Goal: Book appointment/travel/reservation

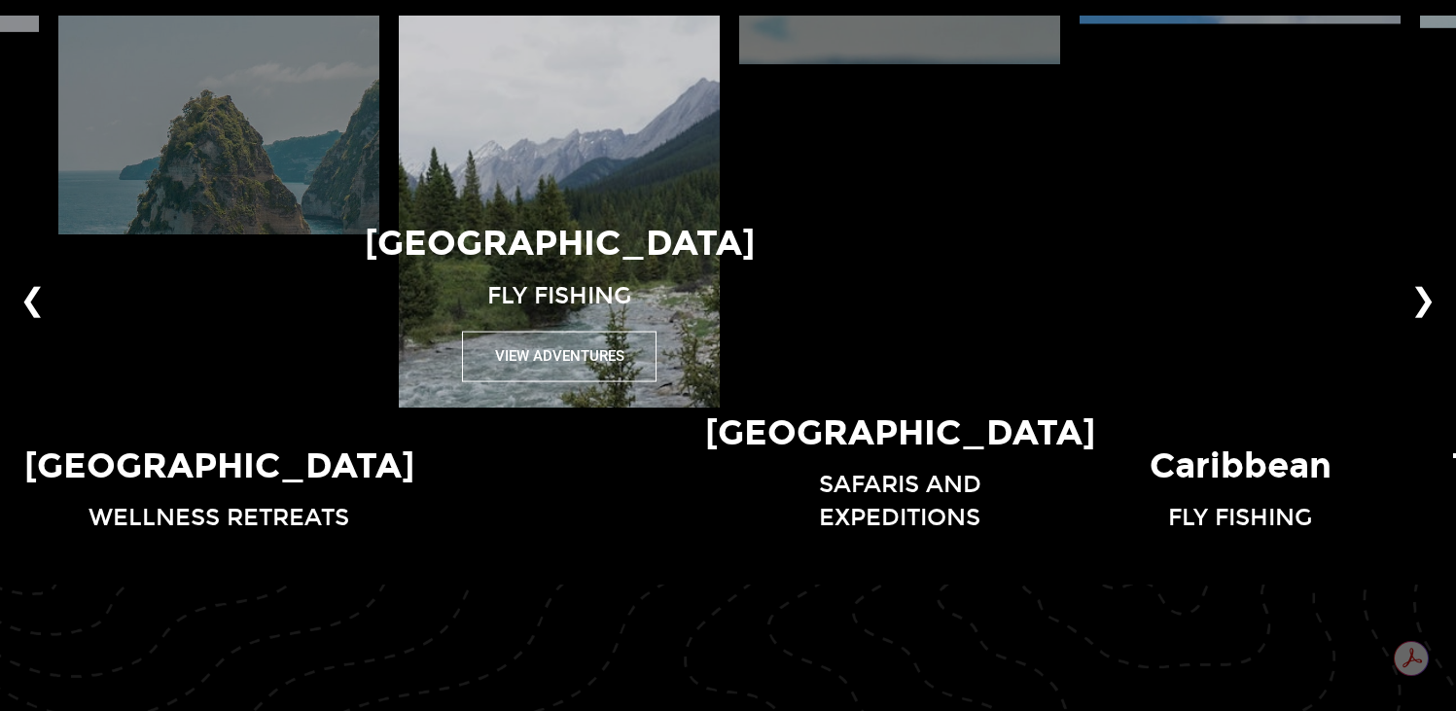
scroll to position [1338, 0]
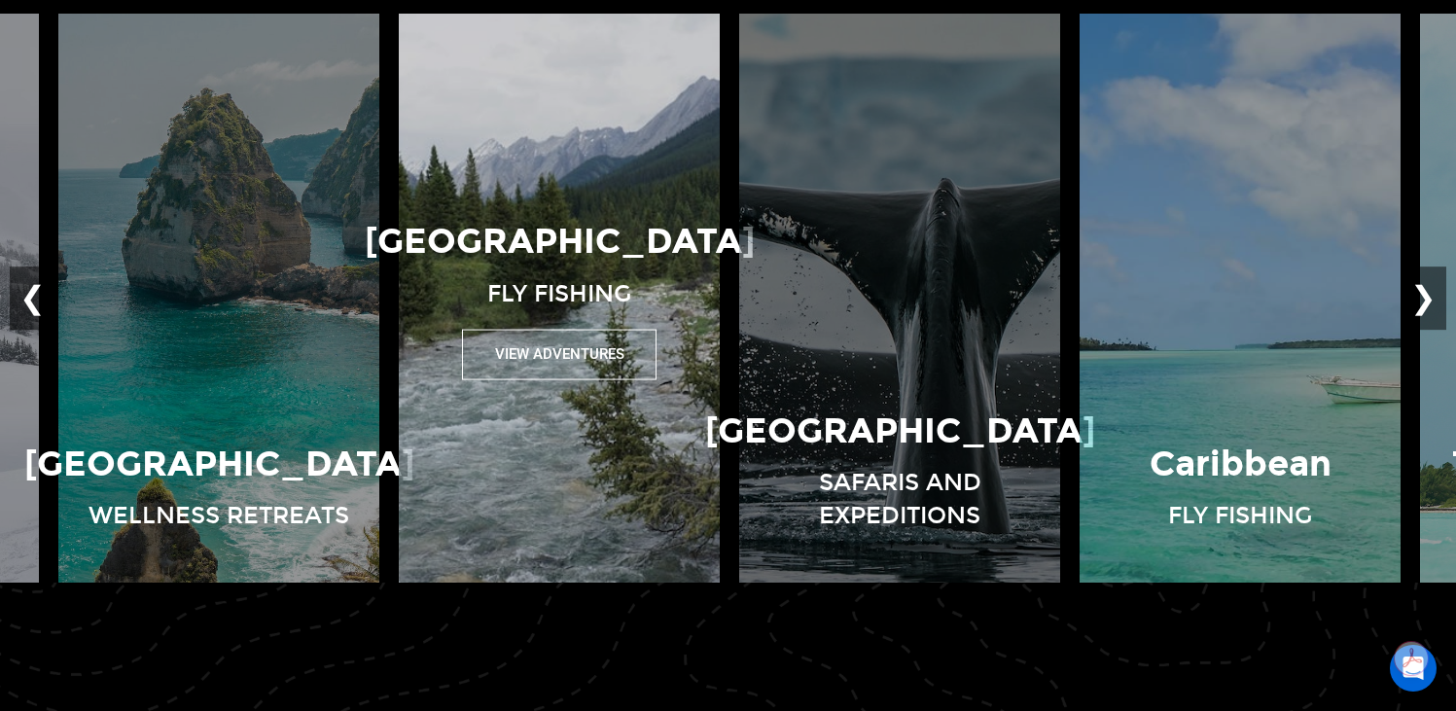
click at [642, 205] on img at bounding box center [559, 298] width 340 height 569
click at [572, 345] on button "View Adventures" at bounding box center [559, 355] width 194 height 50
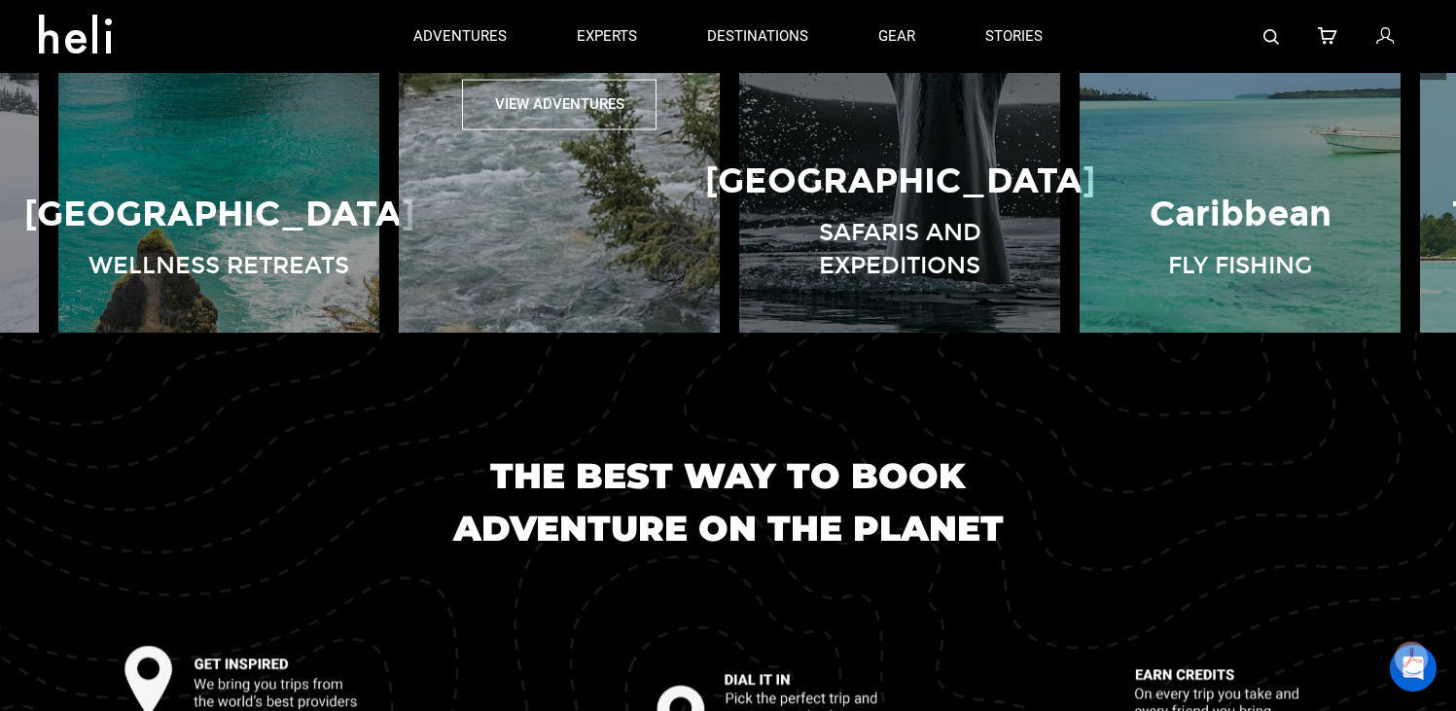
scroll to position [1487, 0]
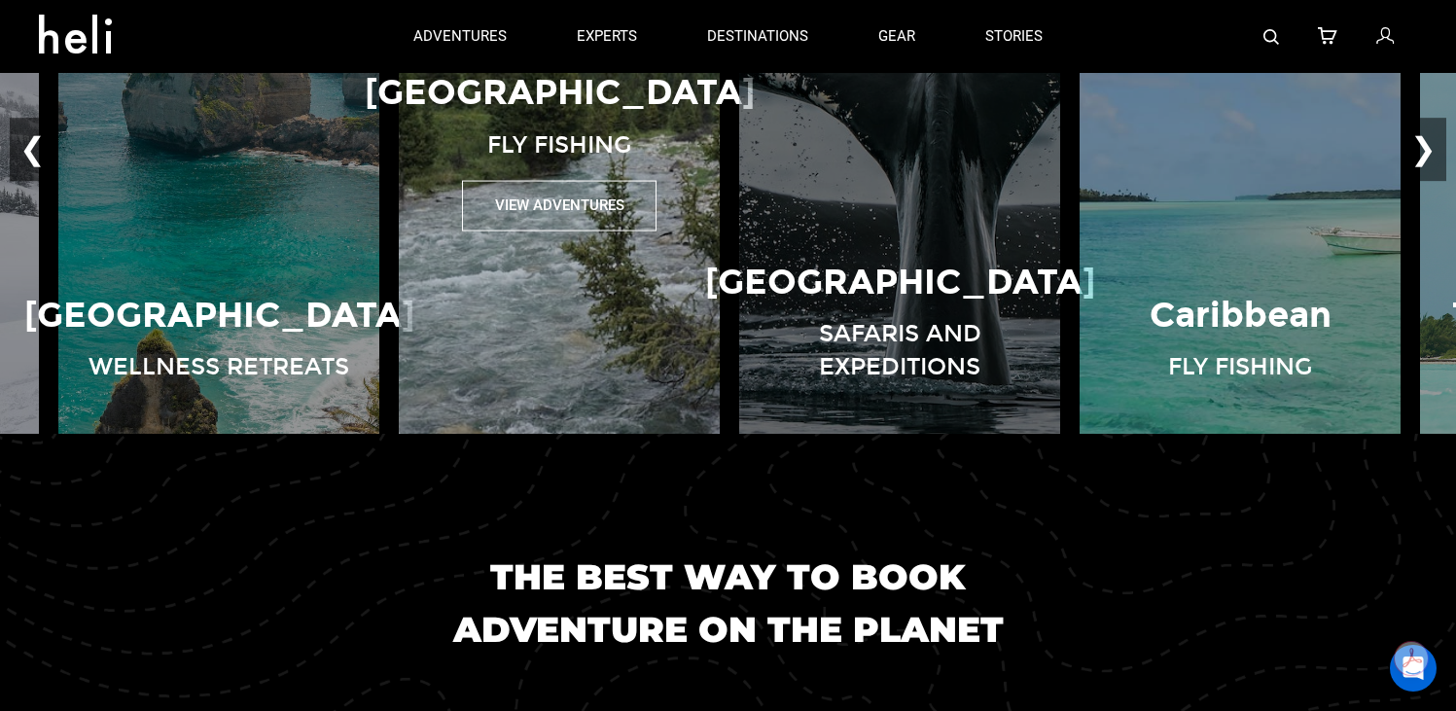
click at [599, 346] on img at bounding box center [559, 149] width 340 height 569
click at [591, 202] on button "View Adventures" at bounding box center [559, 206] width 194 height 50
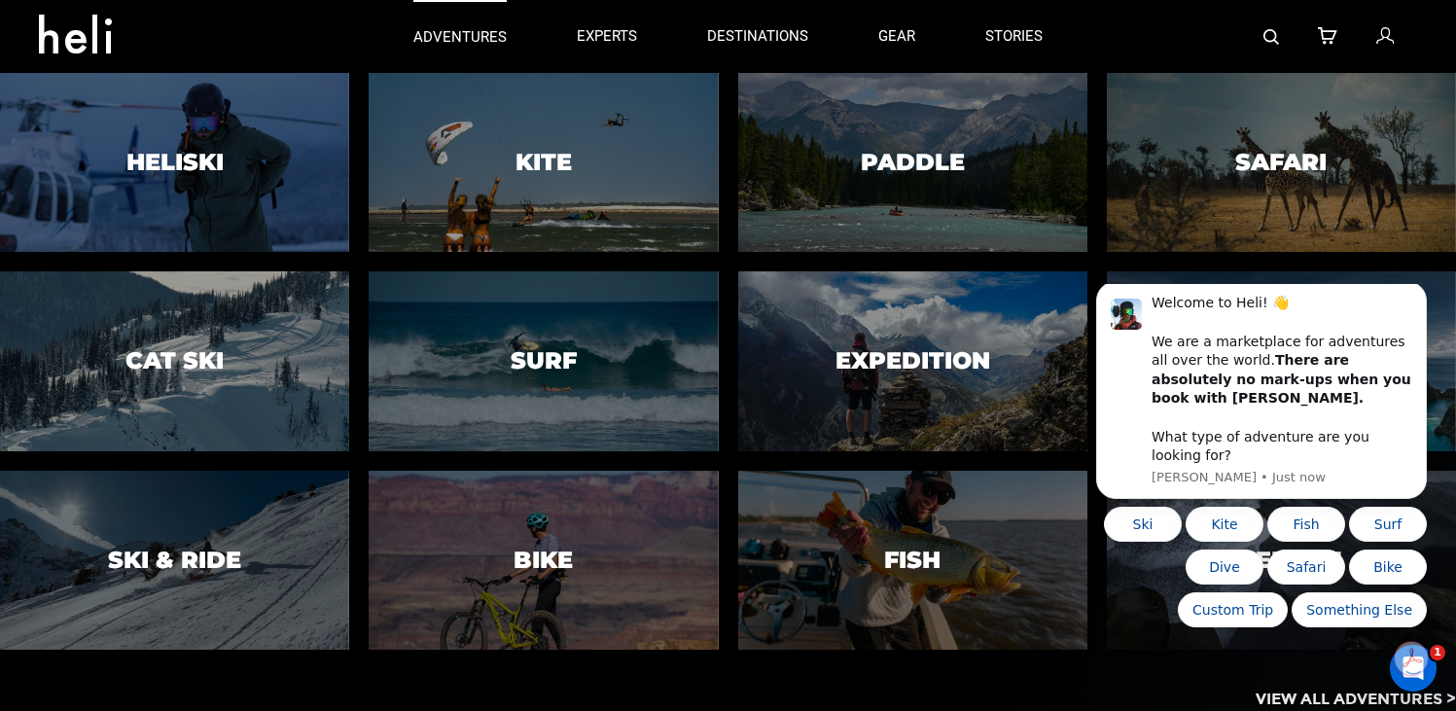
scroll to position [0, 0]
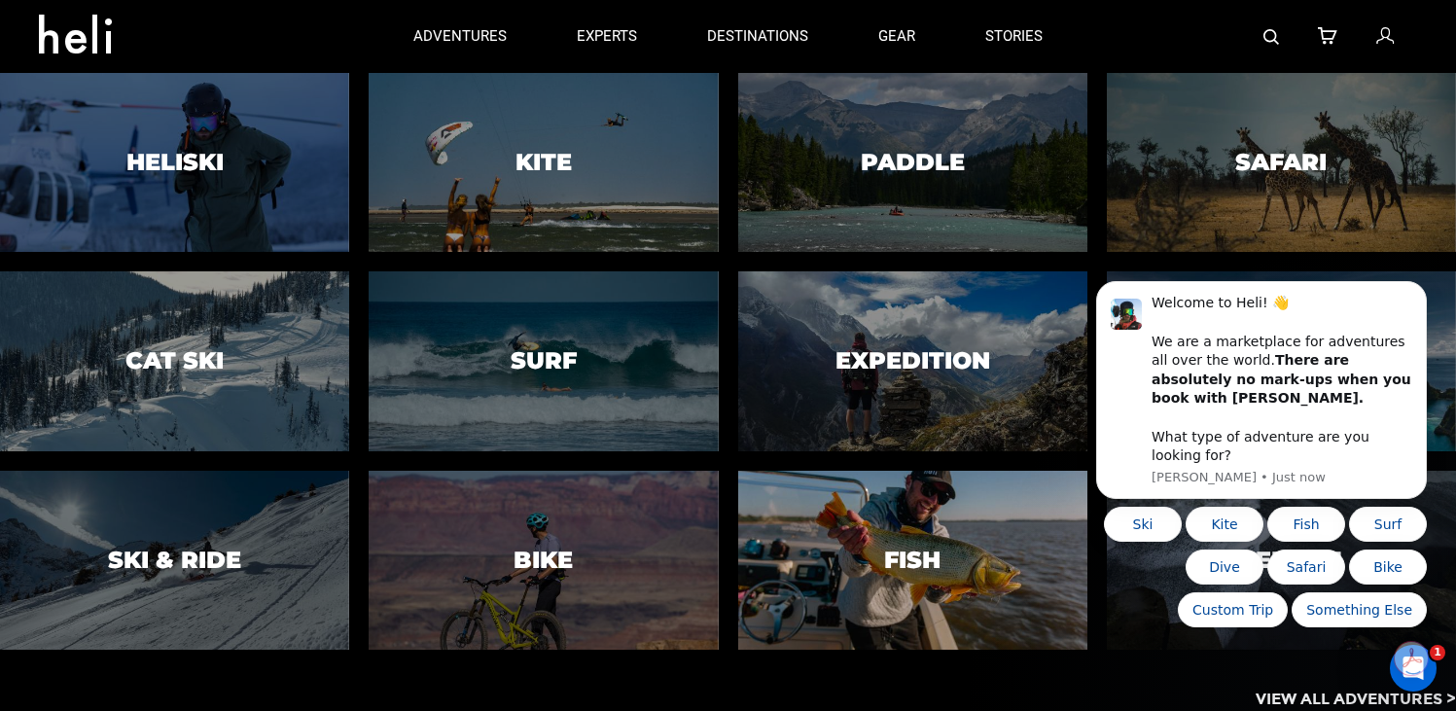
click at [907, 540] on div at bounding box center [912, 560] width 356 height 183
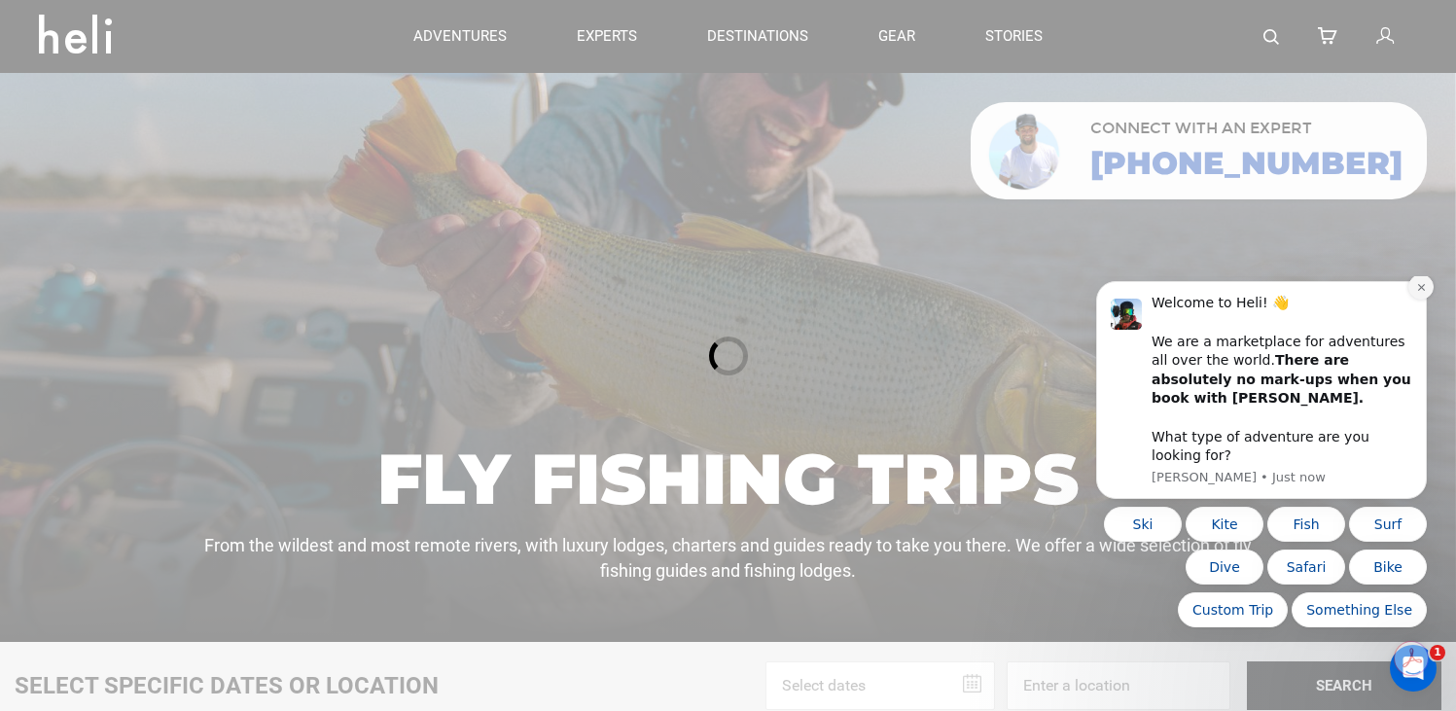
click at [1424, 293] on icon "Dismiss notification" at bounding box center [1421, 287] width 11 height 11
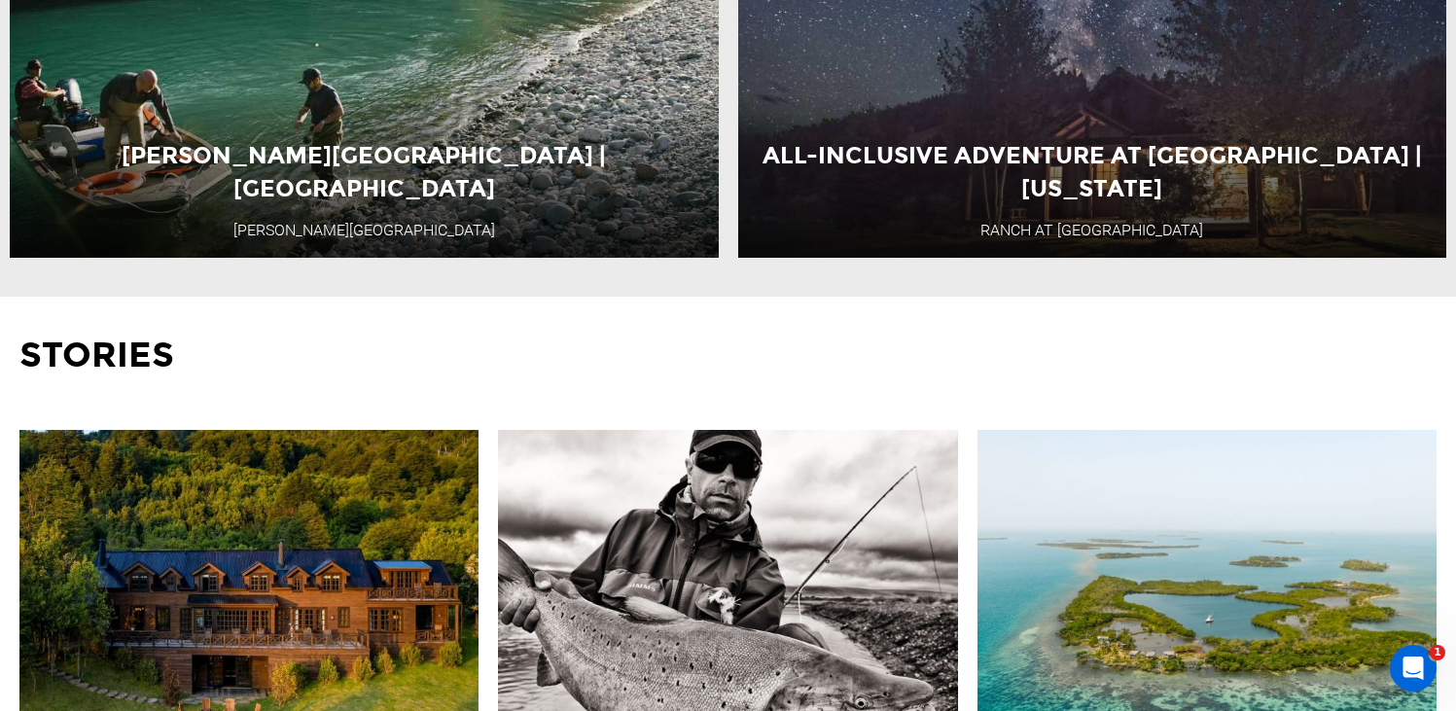
scroll to position [1894, 0]
